Goal: Information Seeking & Learning: Learn about a topic

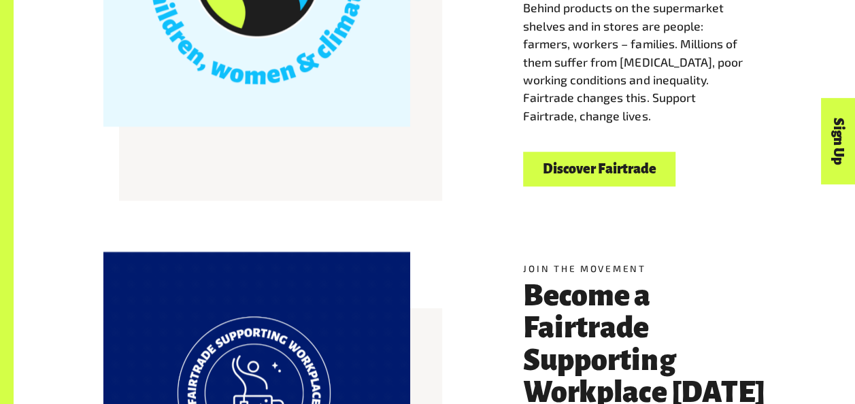
scroll to position [544, 0]
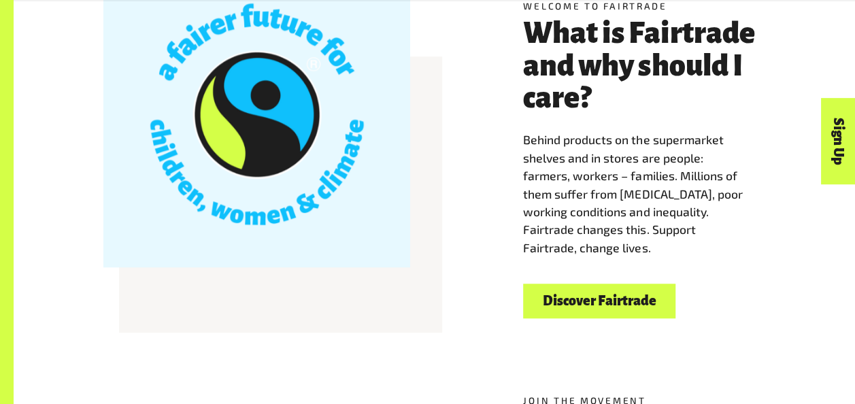
scroll to position [391, 0]
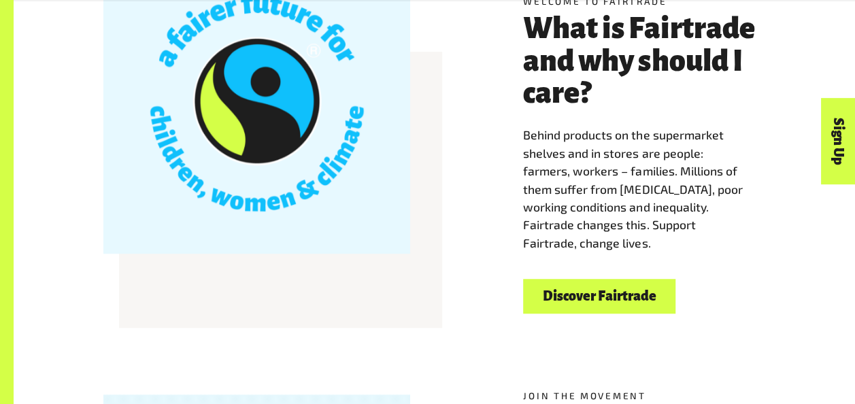
click at [626, 287] on link "Discover Fairtrade" at bounding box center [599, 296] width 152 height 35
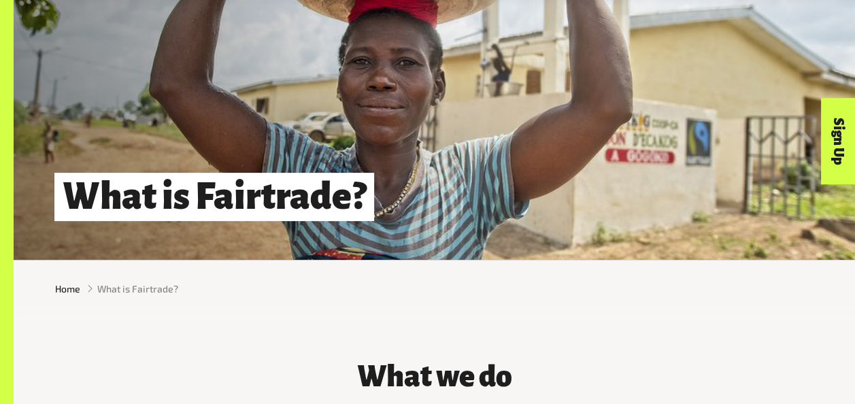
scroll to position [82, 0]
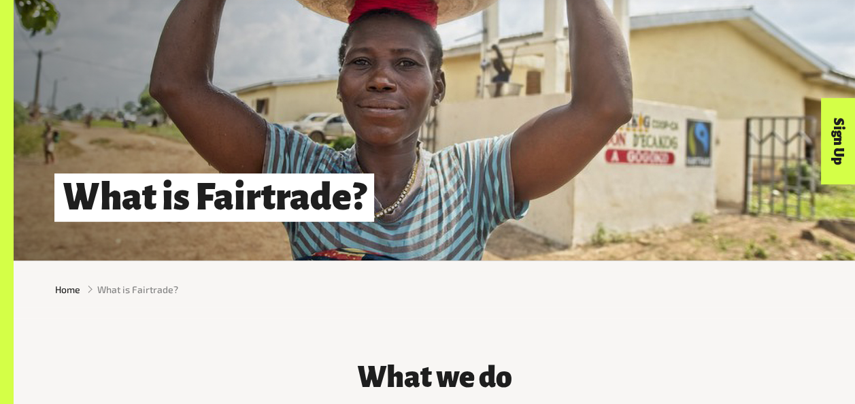
click at [488, 128] on div "What is Fairtrade?" at bounding box center [434, 89] width 841 height 342
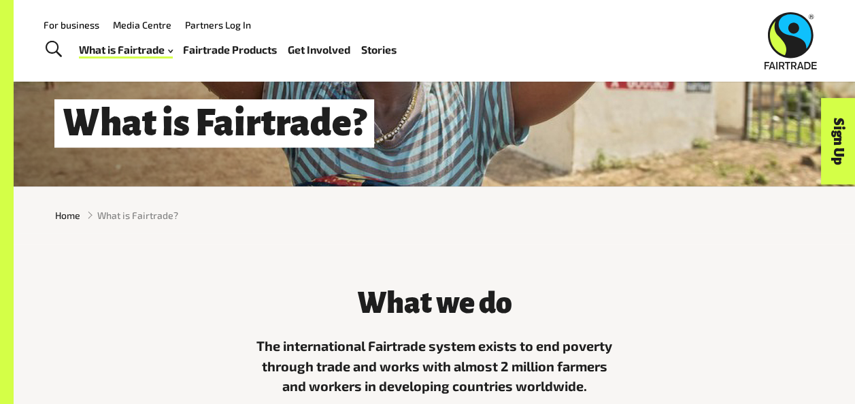
scroll to position [141, 0]
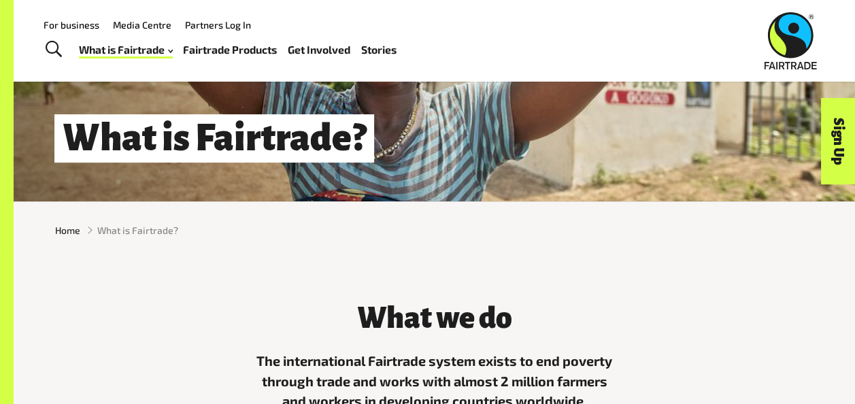
click at [427, 165] on div "What is Fairtrade?" at bounding box center [434, 30] width 841 height 342
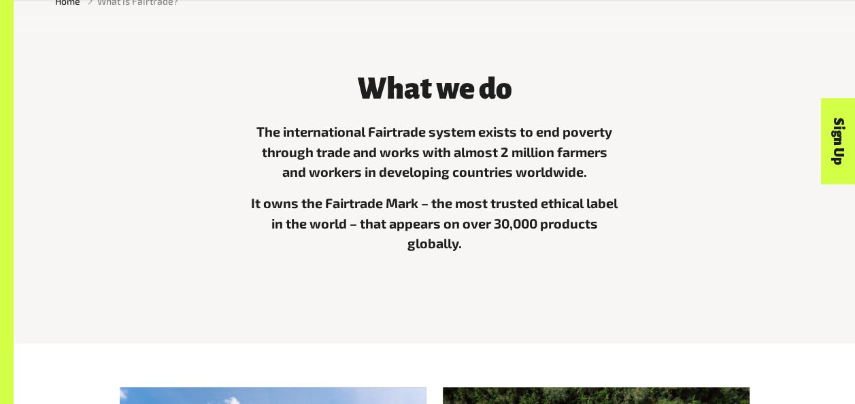
scroll to position [443, 0]
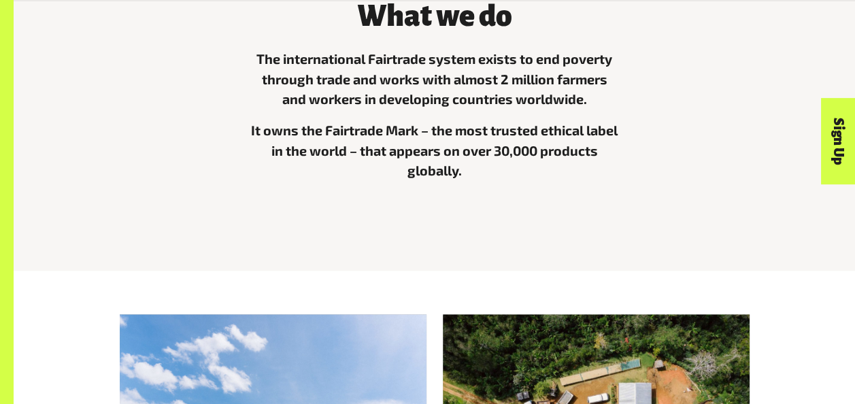
click at [434, 256] on div "What we do The international Fairtrade system exists to end poverty through tra…" at bounding box center [434, 113] width 841 height 313
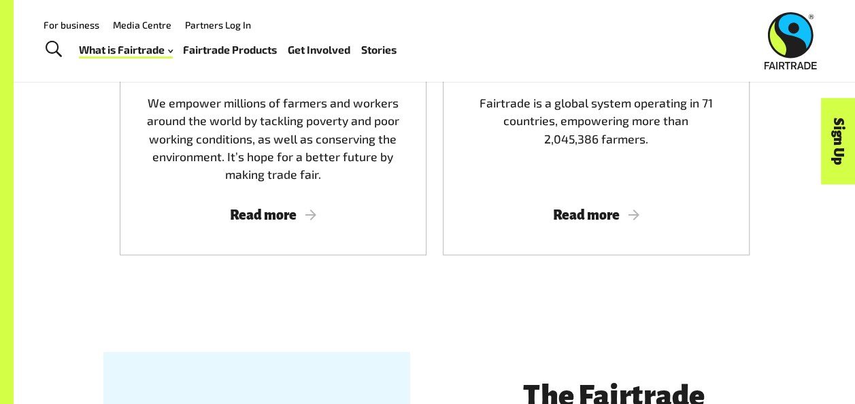
scroll to position [932, 0]
